Goal: Task Accomplishment & Management: Complete application form

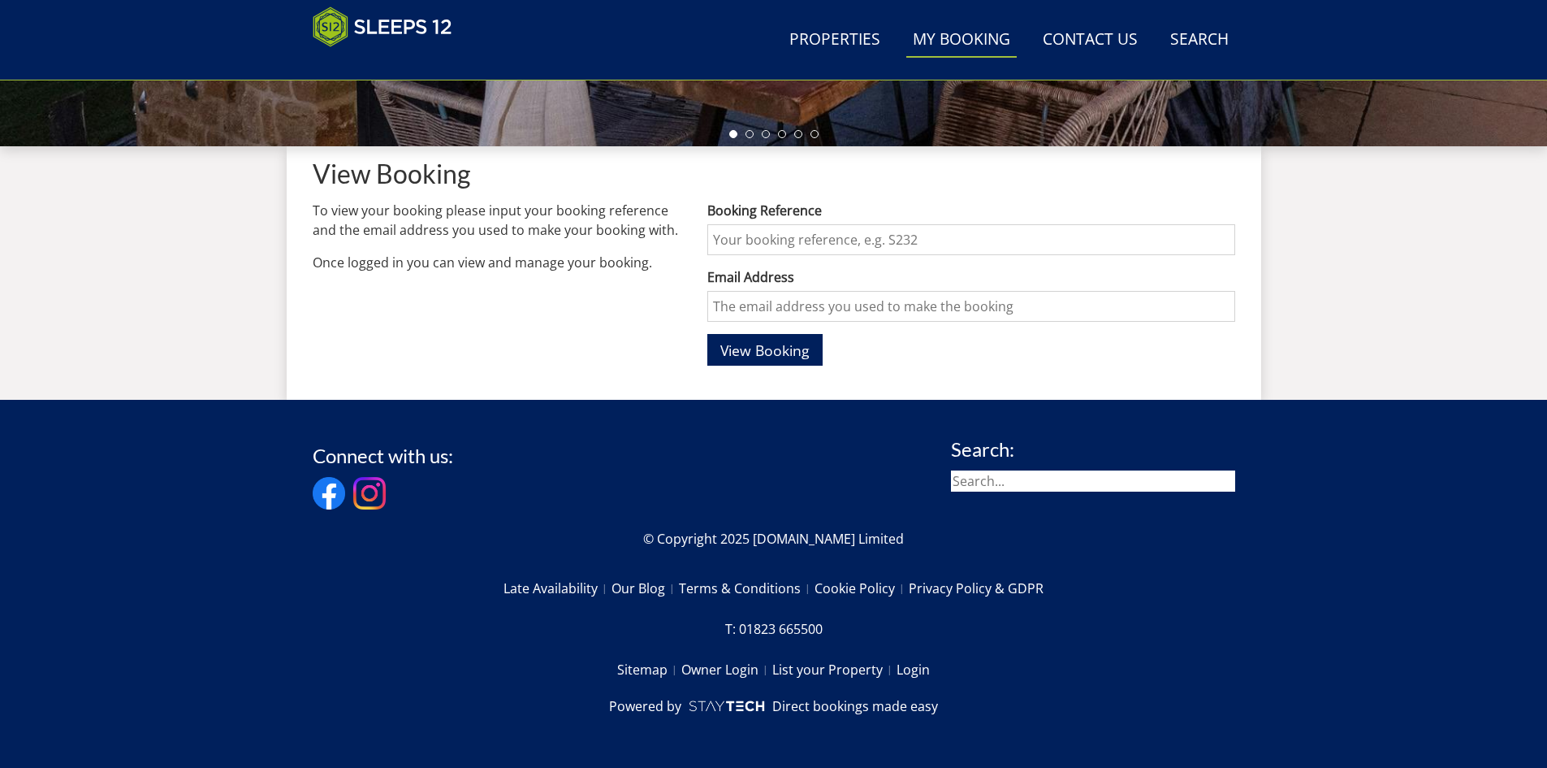
scroll to position [558, 0]
click at [1085, 25] on link "Contact Us [PHONE_NUMBER]" at bounding box center [1090, 40] width 108 height 37
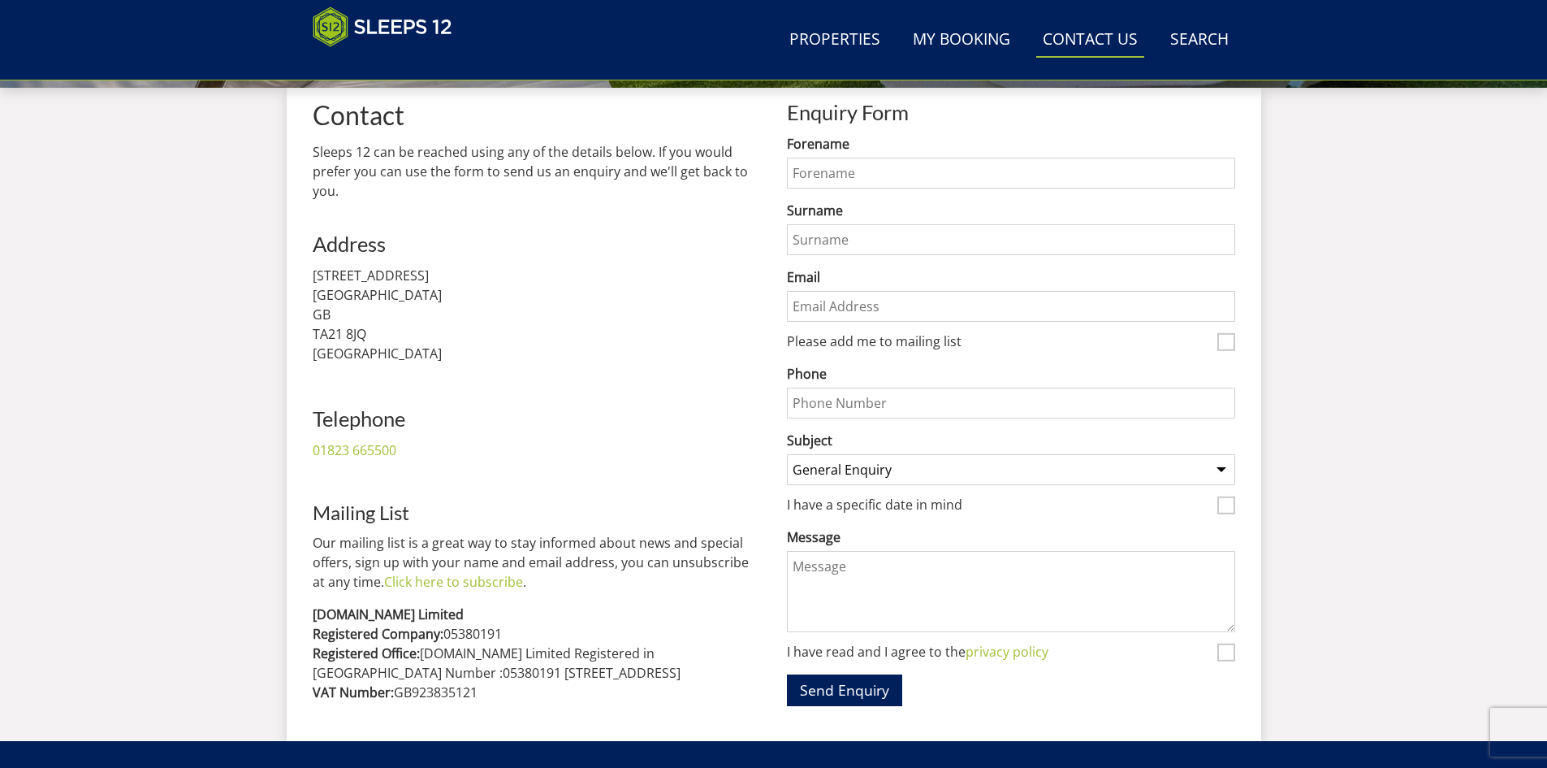
scroll to position [587, 0]
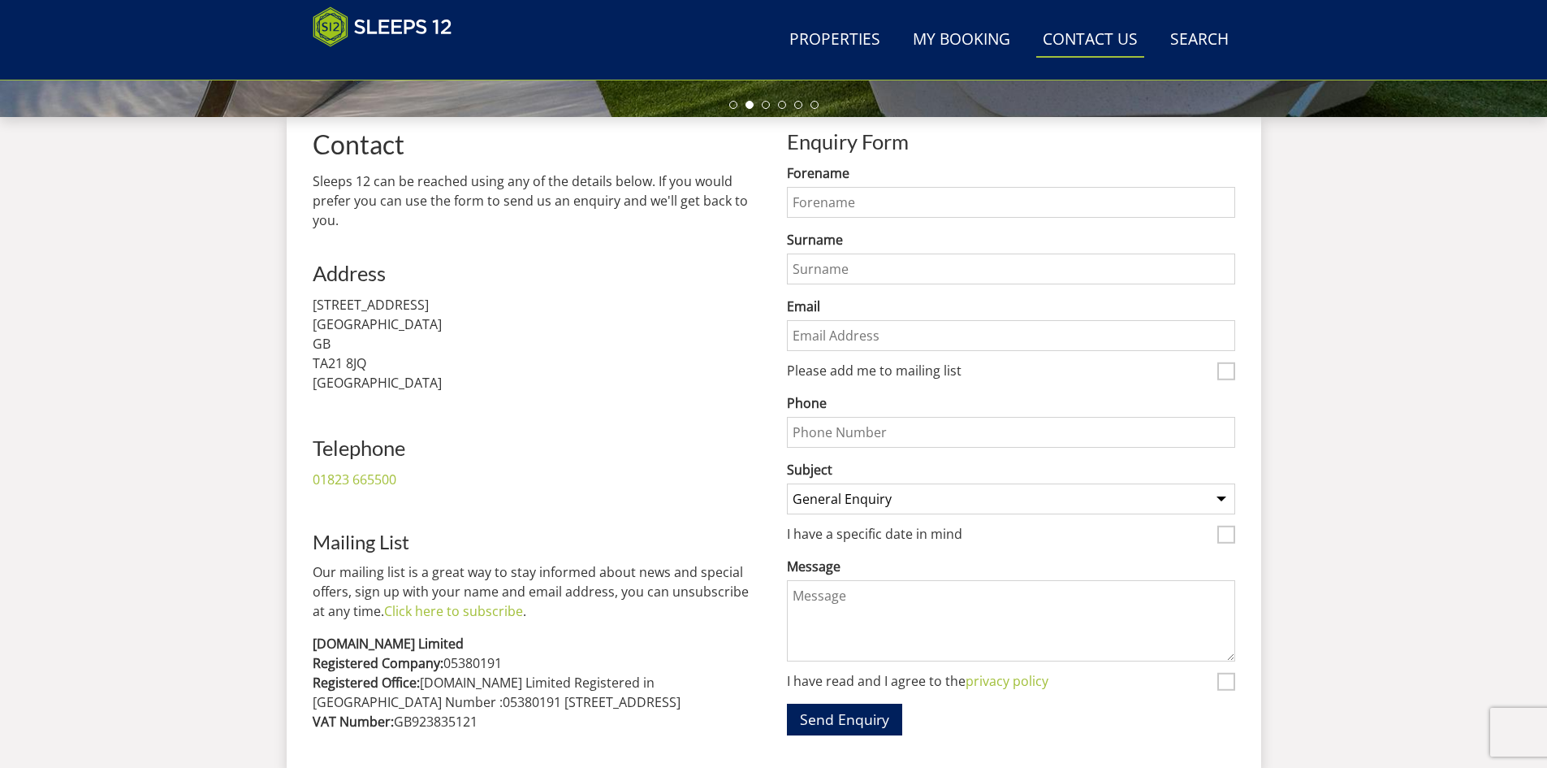
click at [845, 187] on input "Forename" at bounding box center [1011, 202] width 448 height 31
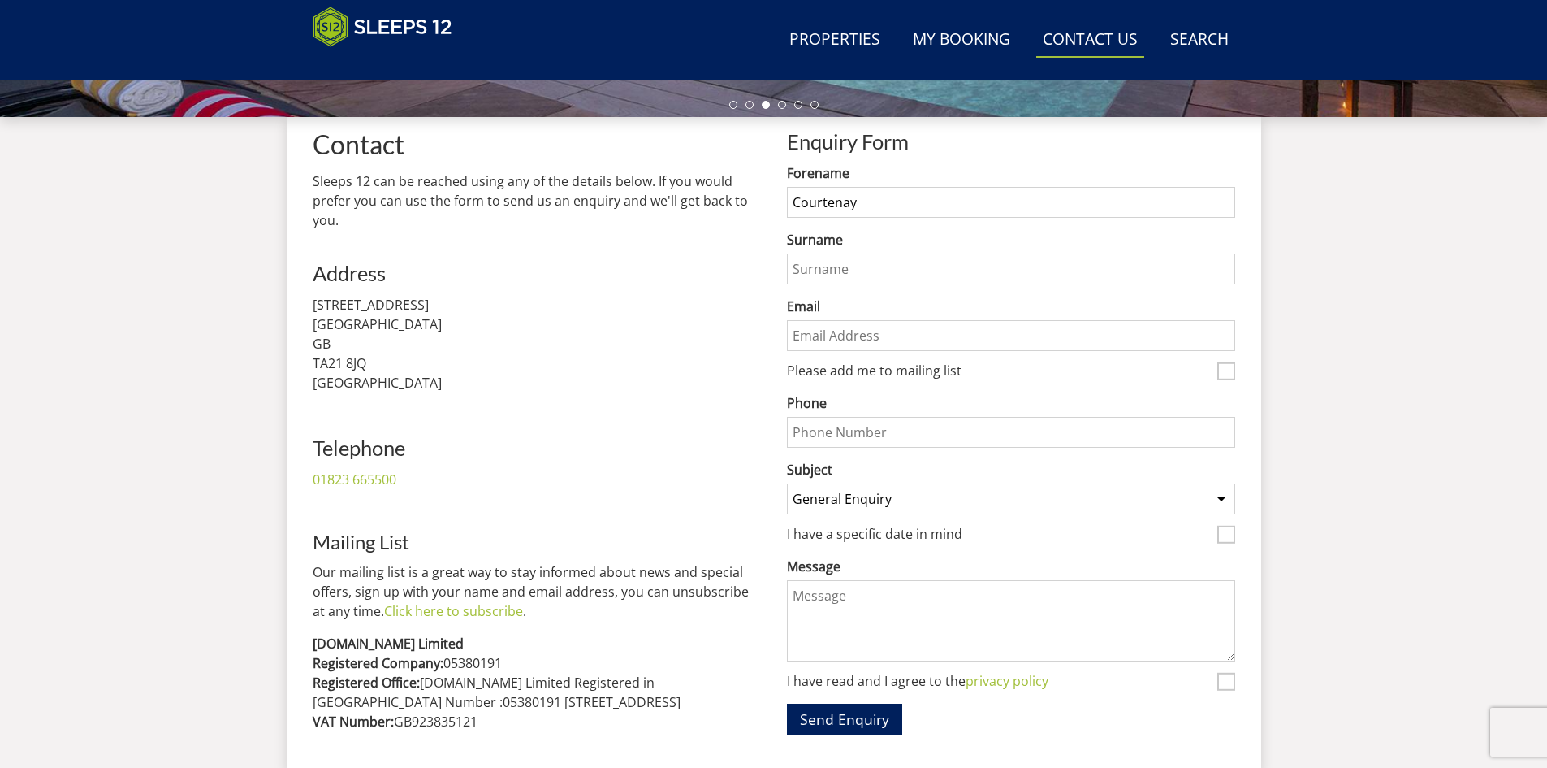
type input "Courtenay"
type input "Hare"
click at [887, 331] on input "Email" at bounding box center [1011, 335] width 448 height 31
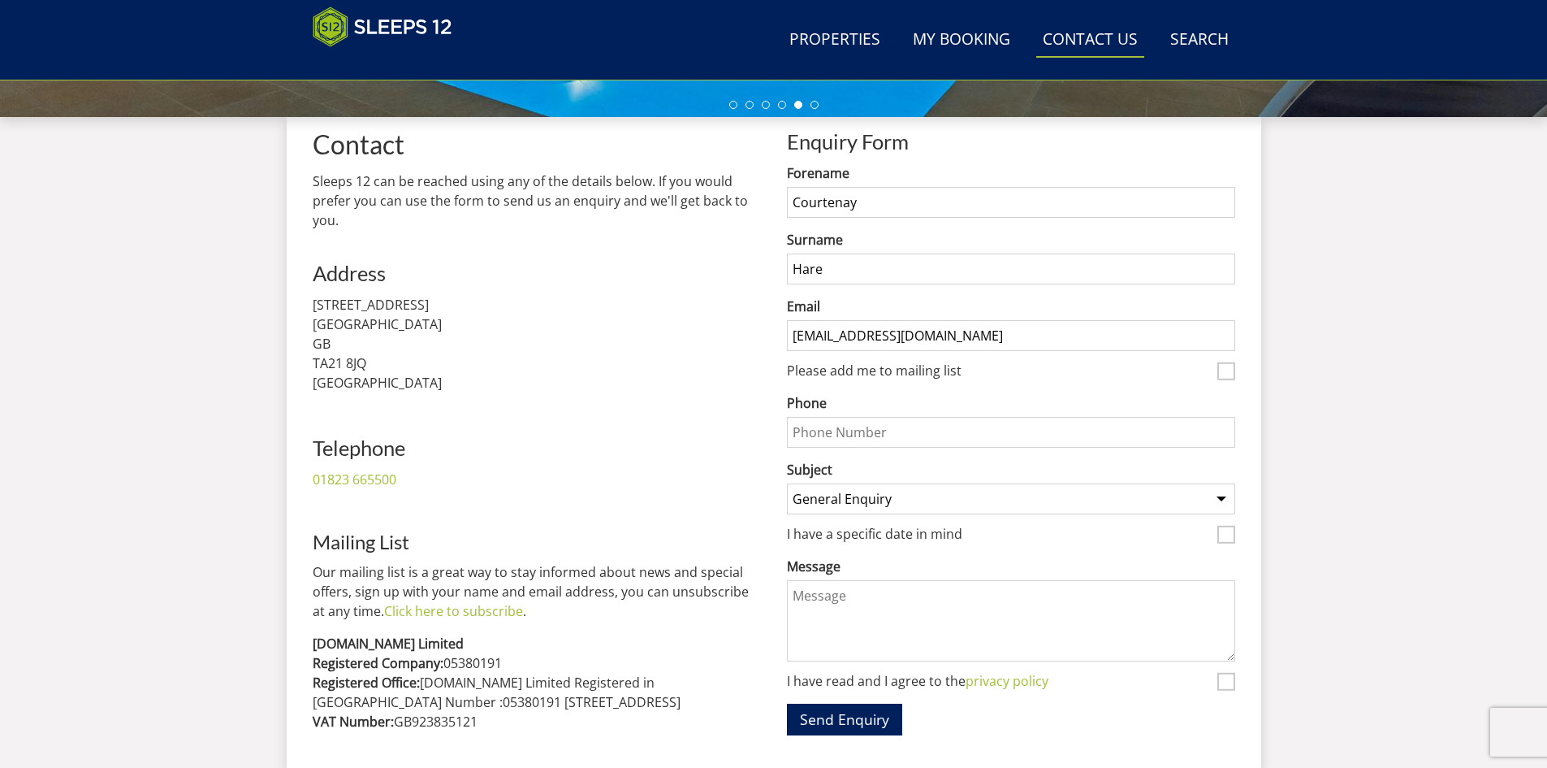
type input "[EMAIL_ADDRESS][DOMAIN_NAME]"
click at [813, 444] on input "Phone" at bounding box center [1011, 432] width 448 height 31
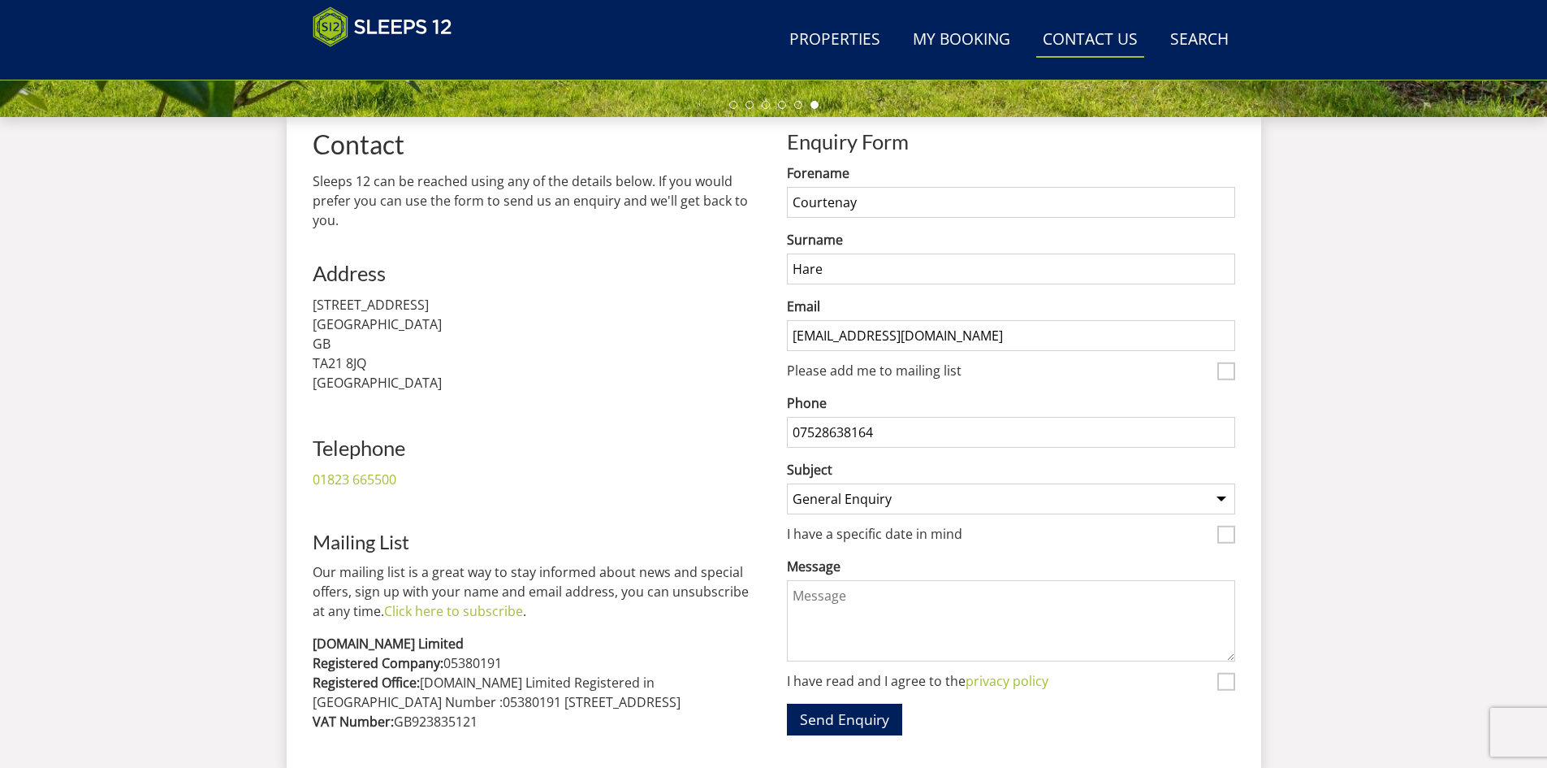
type input "07528638164"
click at [886, 504] on select "General Enquiry Listing My Property Swallows Rest The Granary Babblebrook [GEOG…" at bounding box center [1011, 498] width 448 height 31
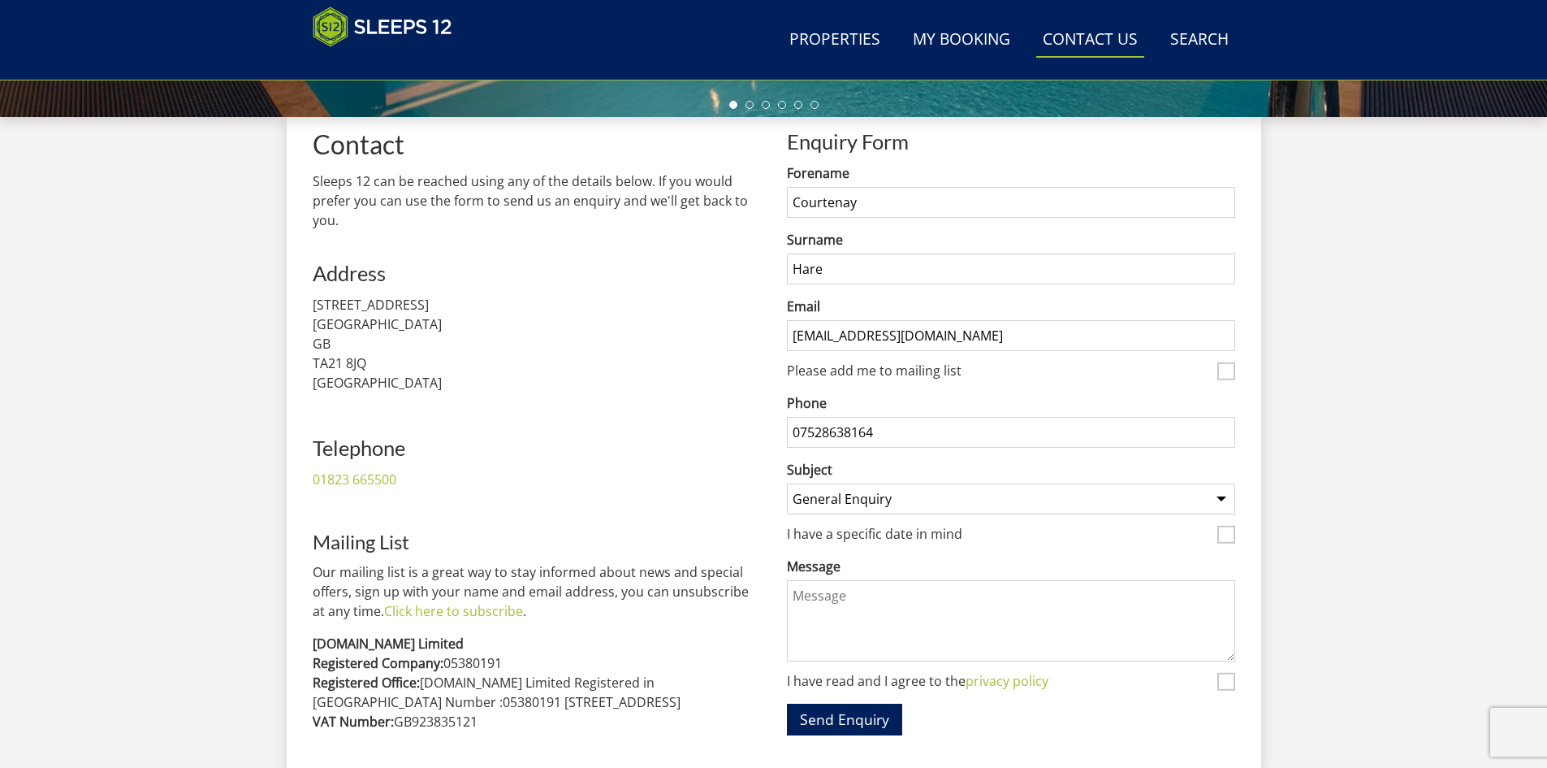
select select "622"
click at [787, 483] on select "General Enquiry Listing My Property Swallows Rest The Granary Babblebrook [GEOG…" at bounding box center [1011, 498] width 448 height 31
click at [941, 616] on textarea "Message" at bounding box center [1011, 620] width 448 height 81
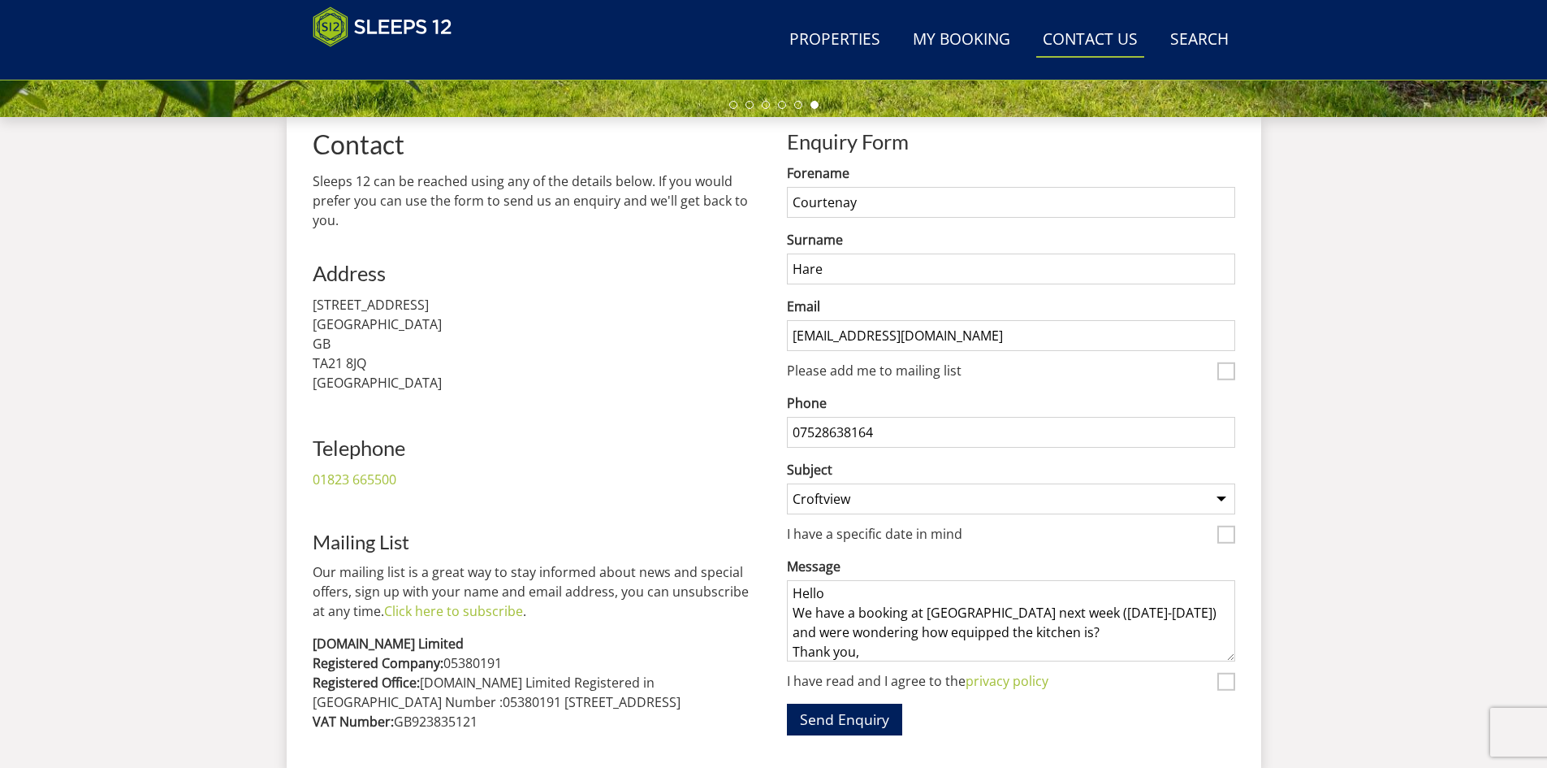
scroll to position [22, 0]
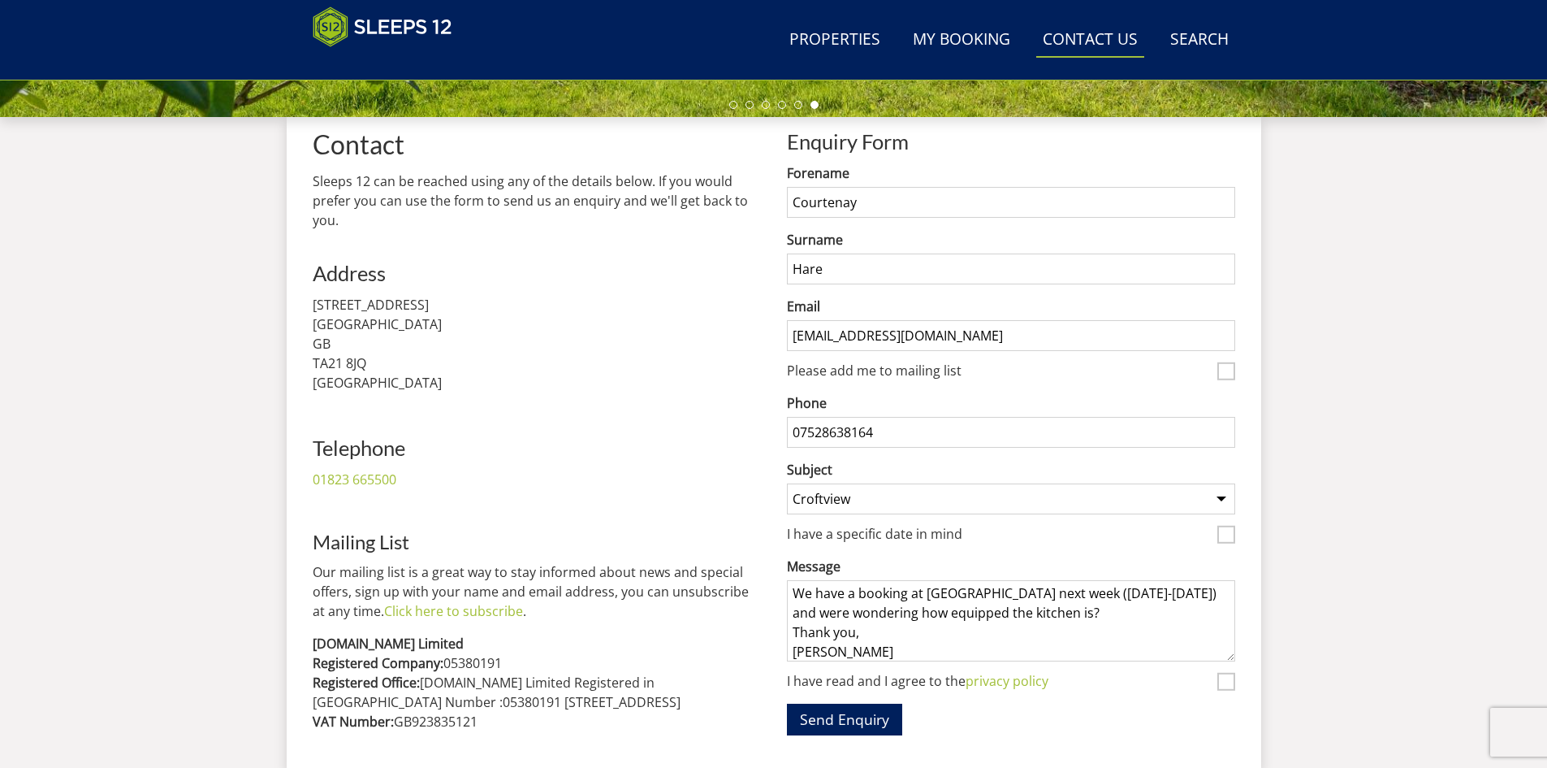
click at [1051, 598] on textarea "Hello We have a booking at [GEOGRAPHIC_DATA] next week ([DATE]-[DATE]) and were…" at bounding box center [1011, 620] width 448 height 81
click at [1054, 609] on textarea "Hello We have a booking at [GEOGRAPHIC_DATA] next week ([DATE]-[DATE]) and were…" at bounding box center [1011, 620] width 448 height 81
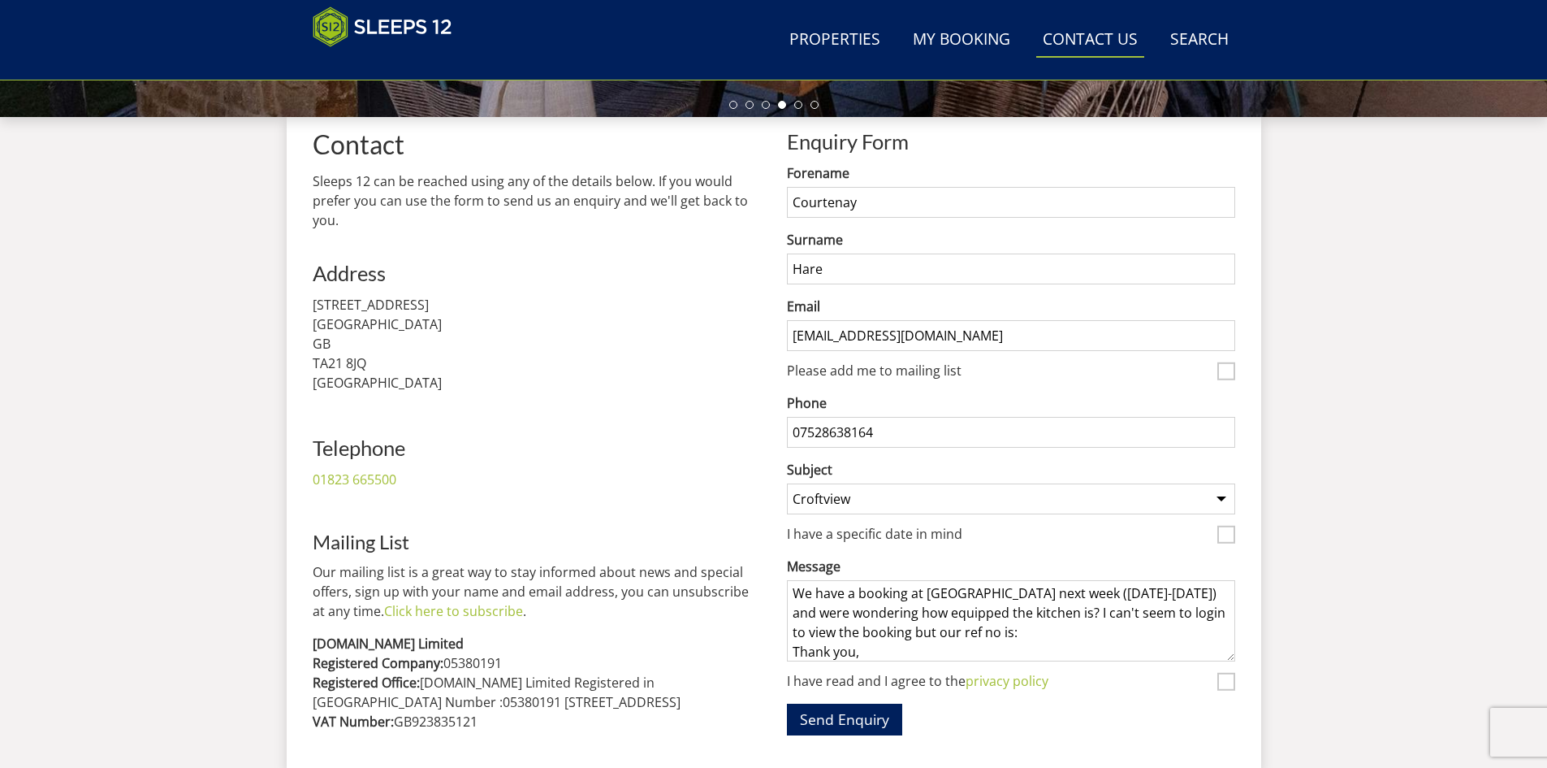
click at [993, 634] on textarea "Hello We have a booking at [GEOGRAPHIC_DATA] next week ([DATE]-[DATE]) and were…" at bounding box center [1011, 620] width 448 height 81
paste textarea "S47429"
type textarea "Hello We have a booking at [GEOGRAPHIC_DATA] next week ([DATE]-[DATE]) and were…"
click at [1226, 680] on input "I have read and I agree to the privacy policy" at bounding box center [1226, 681] width 18 height 18
checkbox input "true"
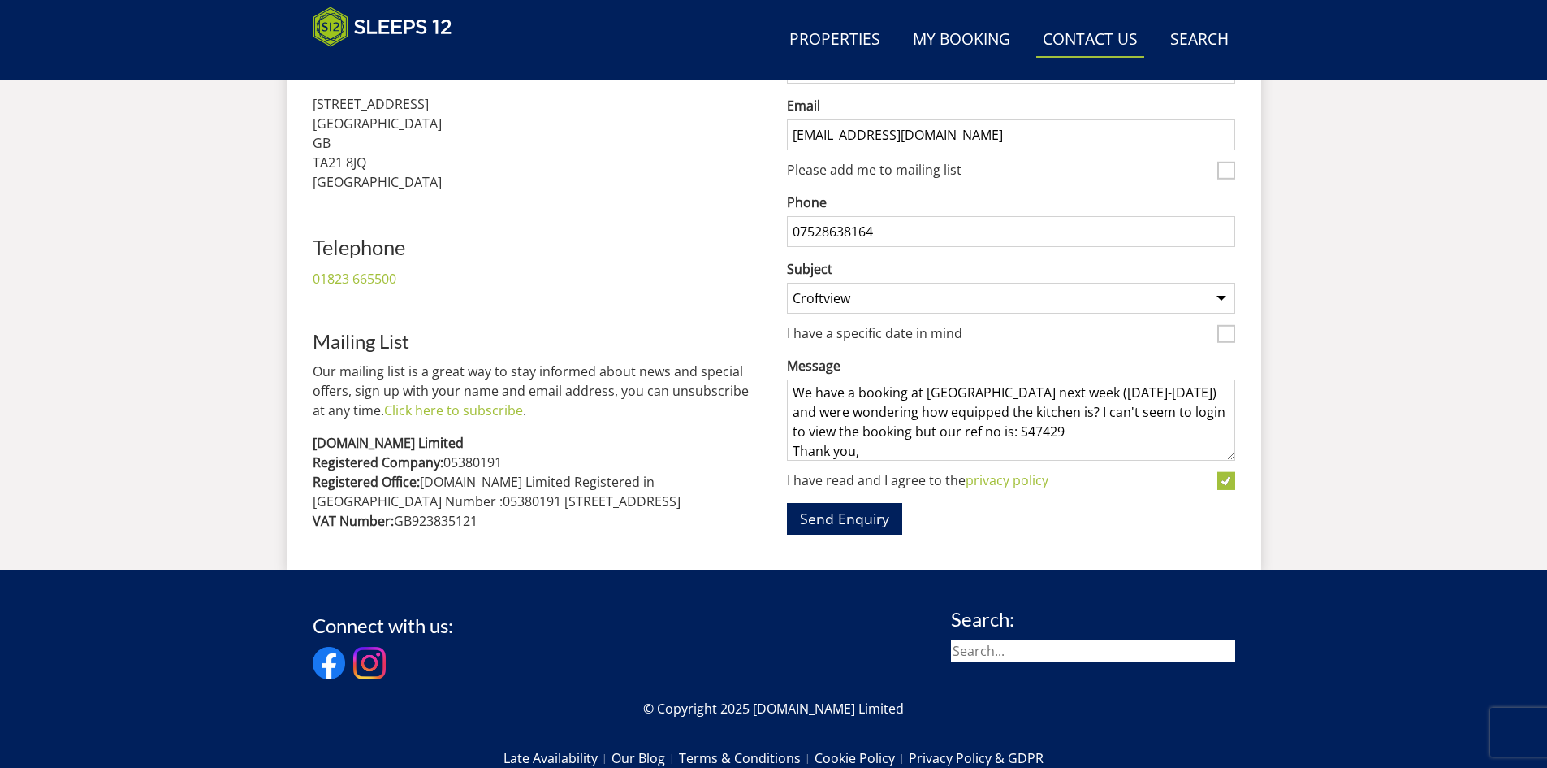
scroll to position [750, 0]
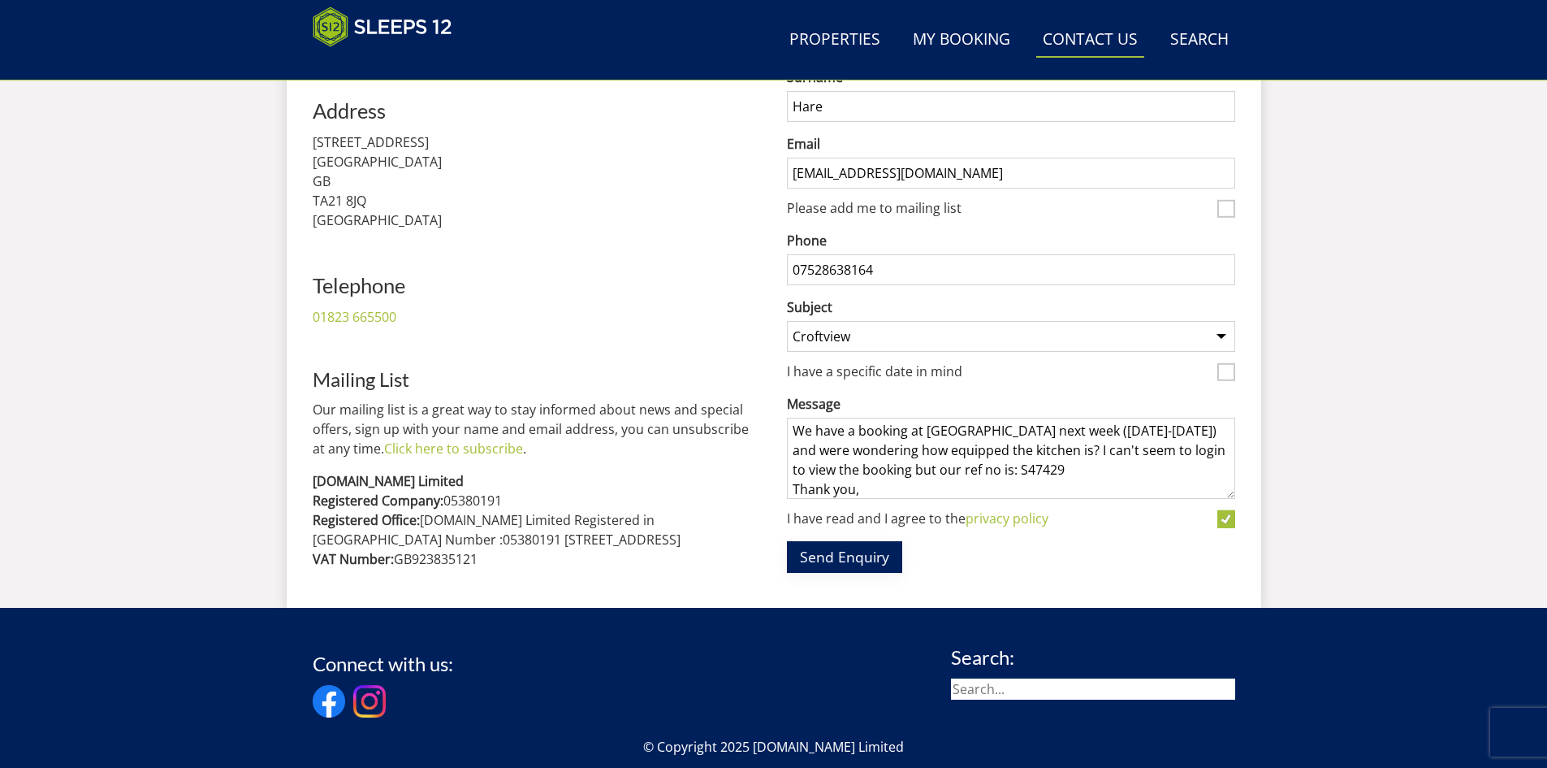
click at [850, 568] on button "Send Enquiry" at bounding box center [844, 557] width 115 height 32
